Goal: Information Seeking & Learning: Learn about a topic

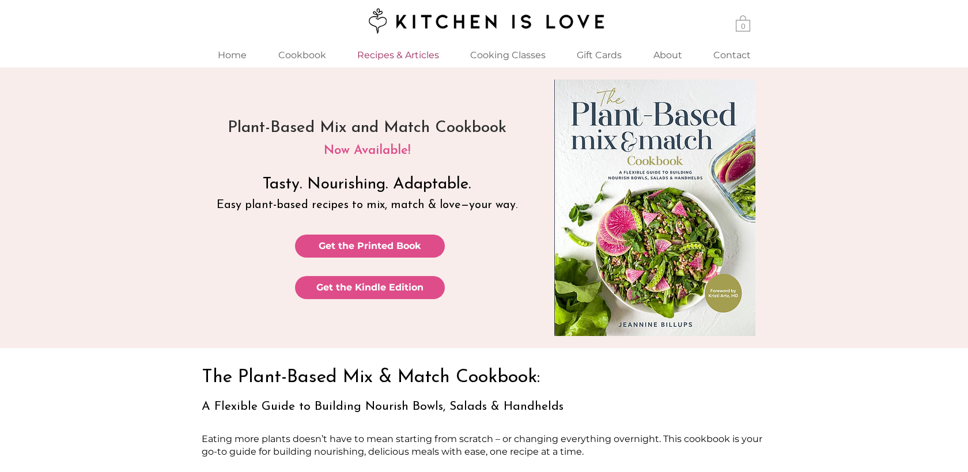
click at [384, 55] on p "Recipes & Articles" at bounding box center [397, 55] width 93 height 25
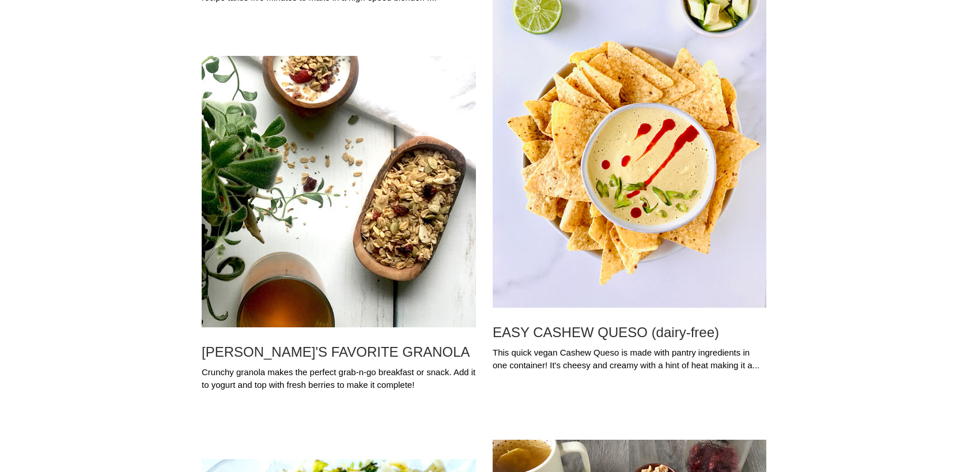
scroll to position [4400, 0]
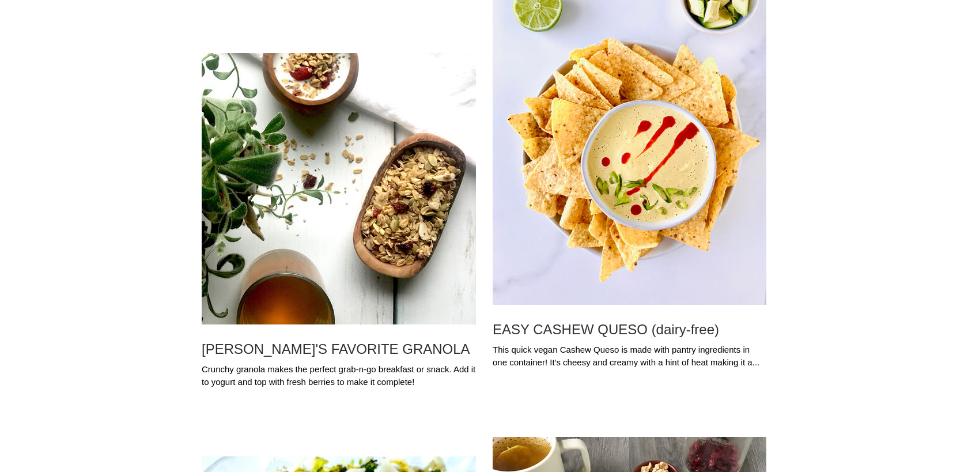
click at [645, 187] on img "Blog feed" at bounding box center [630, 122] width 274 height 365
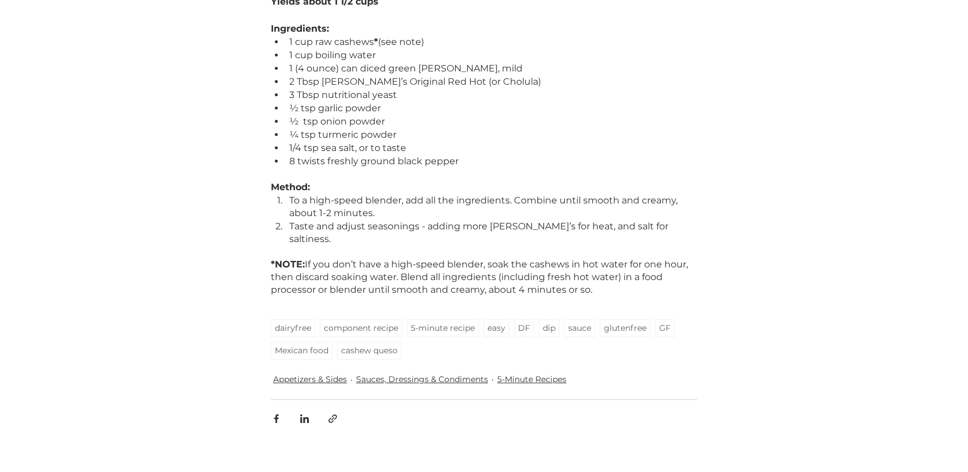
scroll to position [839, 0]
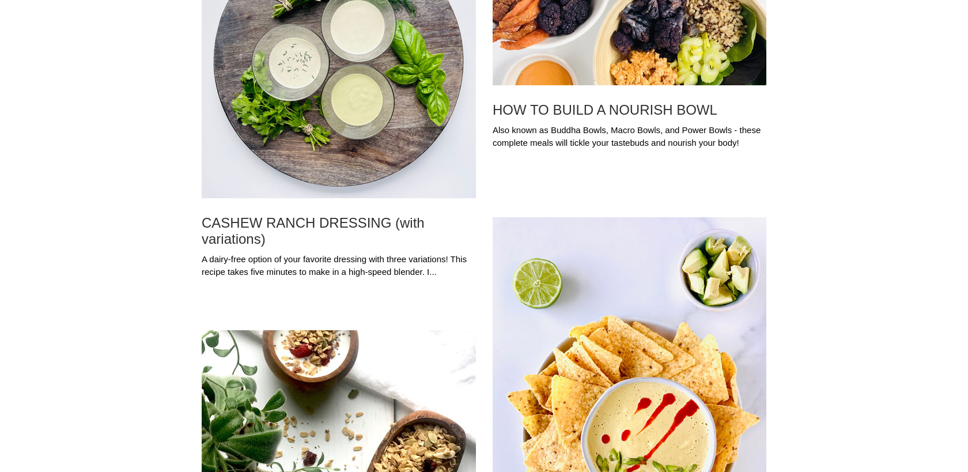
scroll to position [4125, 0]
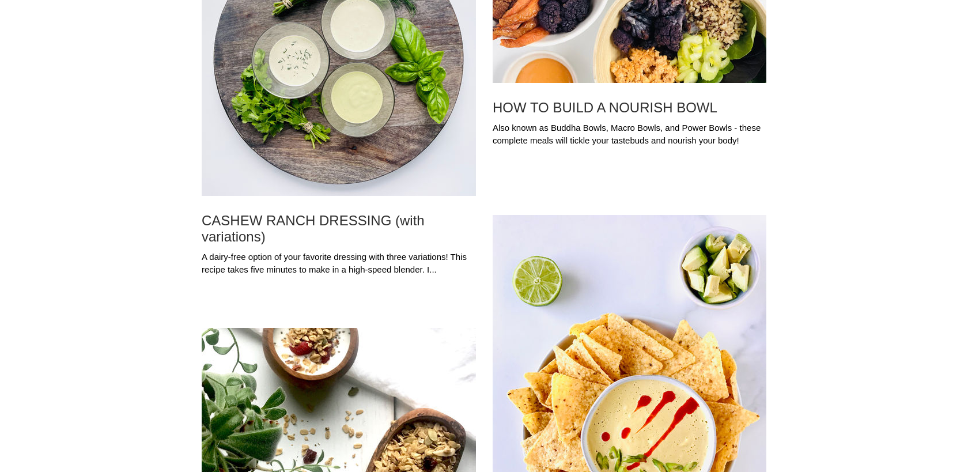
click at [285, 65] on img "Blog feed" at bounding box center [339, 60] width 274 height 271
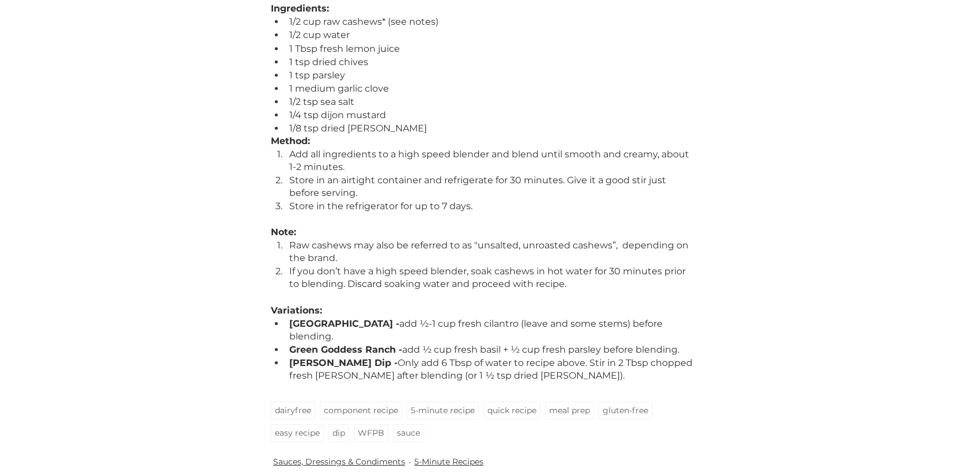
scroll to position [690, 0]
